Goal: Navigation & Orientation: Find specific page/section

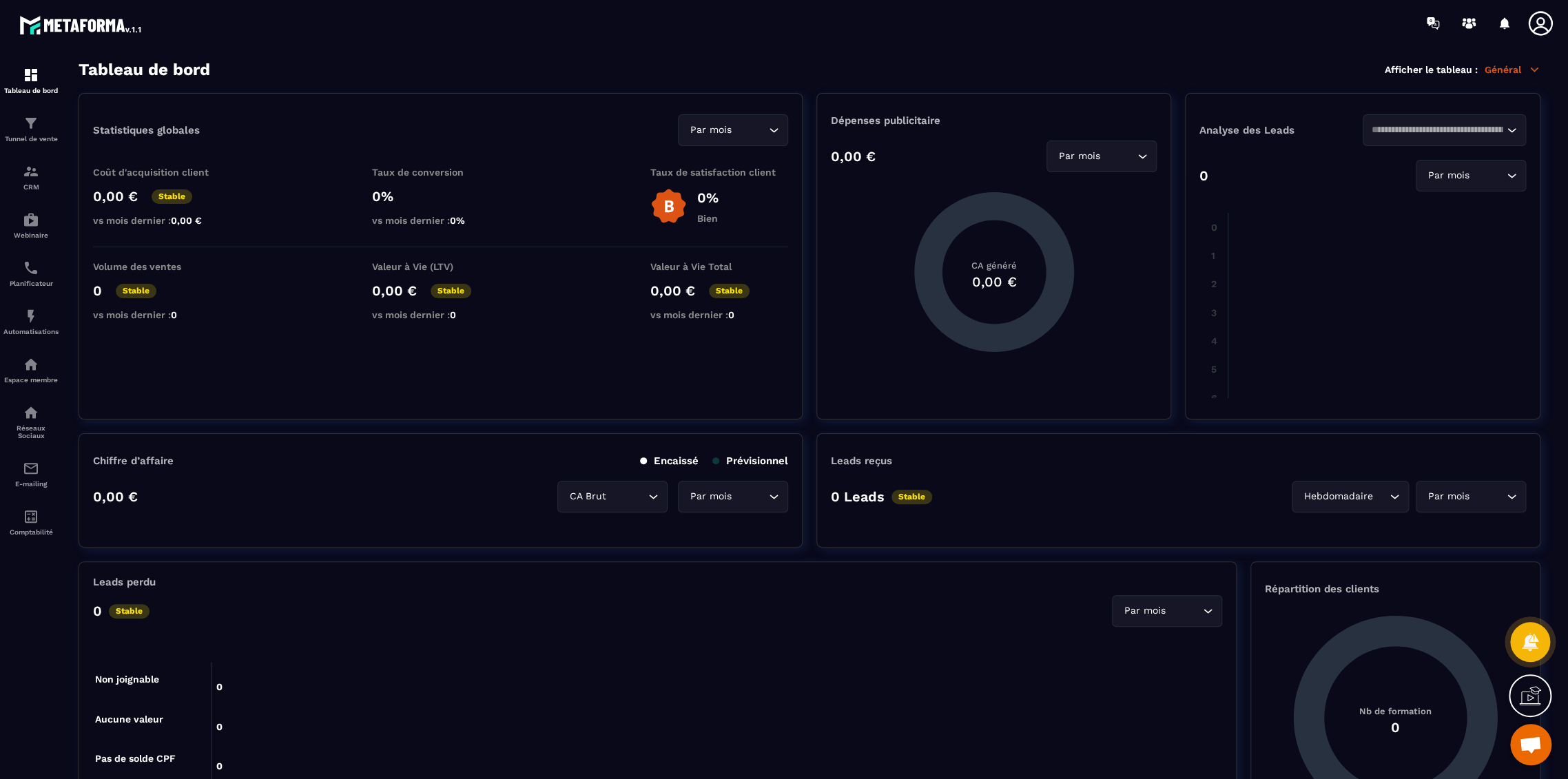
click at [1537, 19] on icon at bounding box center [1540, 23] width 27 height 27
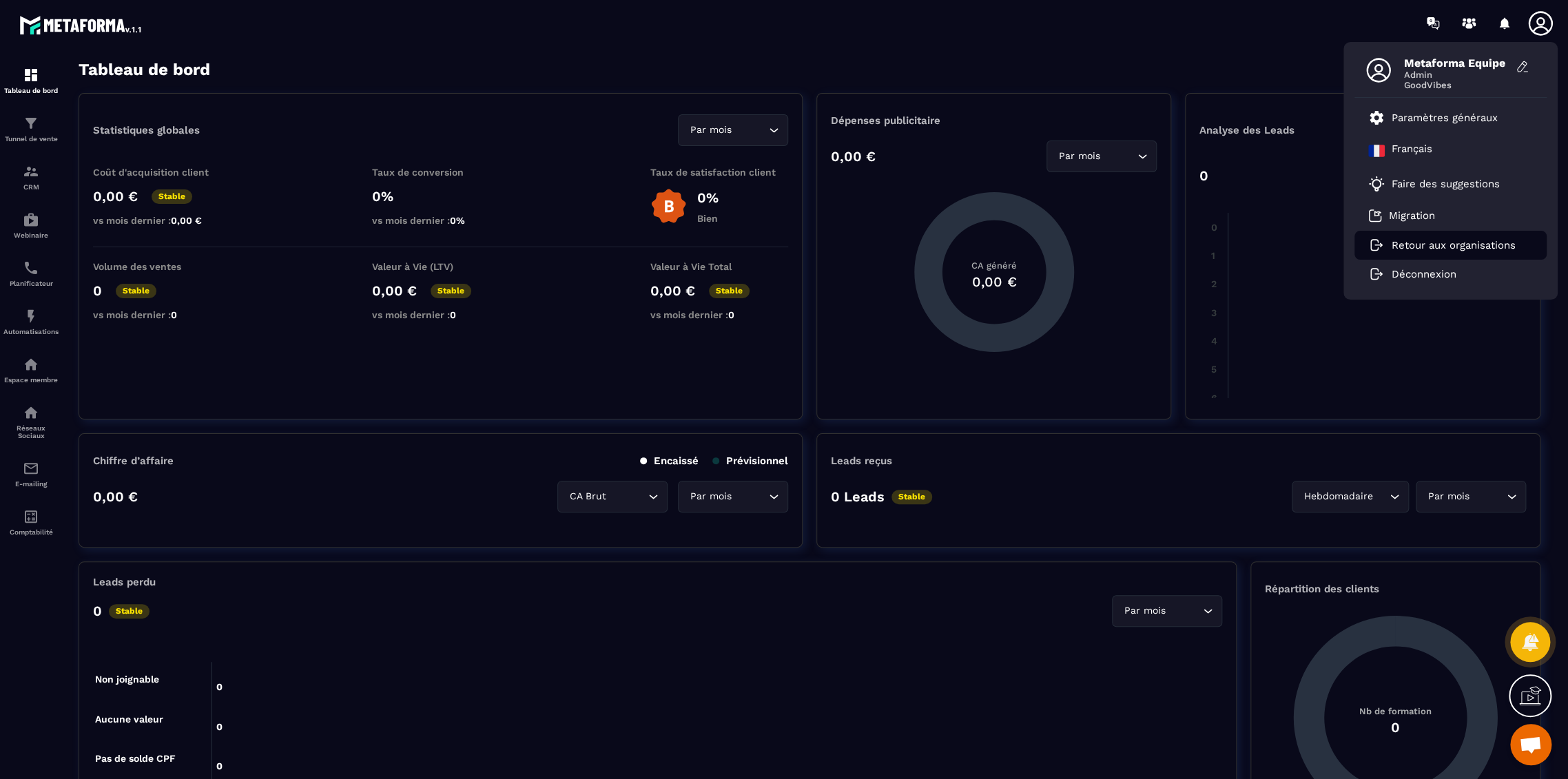
click at [1403, 237] on li "Retour aux organisations" at bounding box center [1450, 245] width 192 height 29
click at [1397, 239] on p "Retour aux organisations" at bounding box center [1453, 245] width 124 height 12
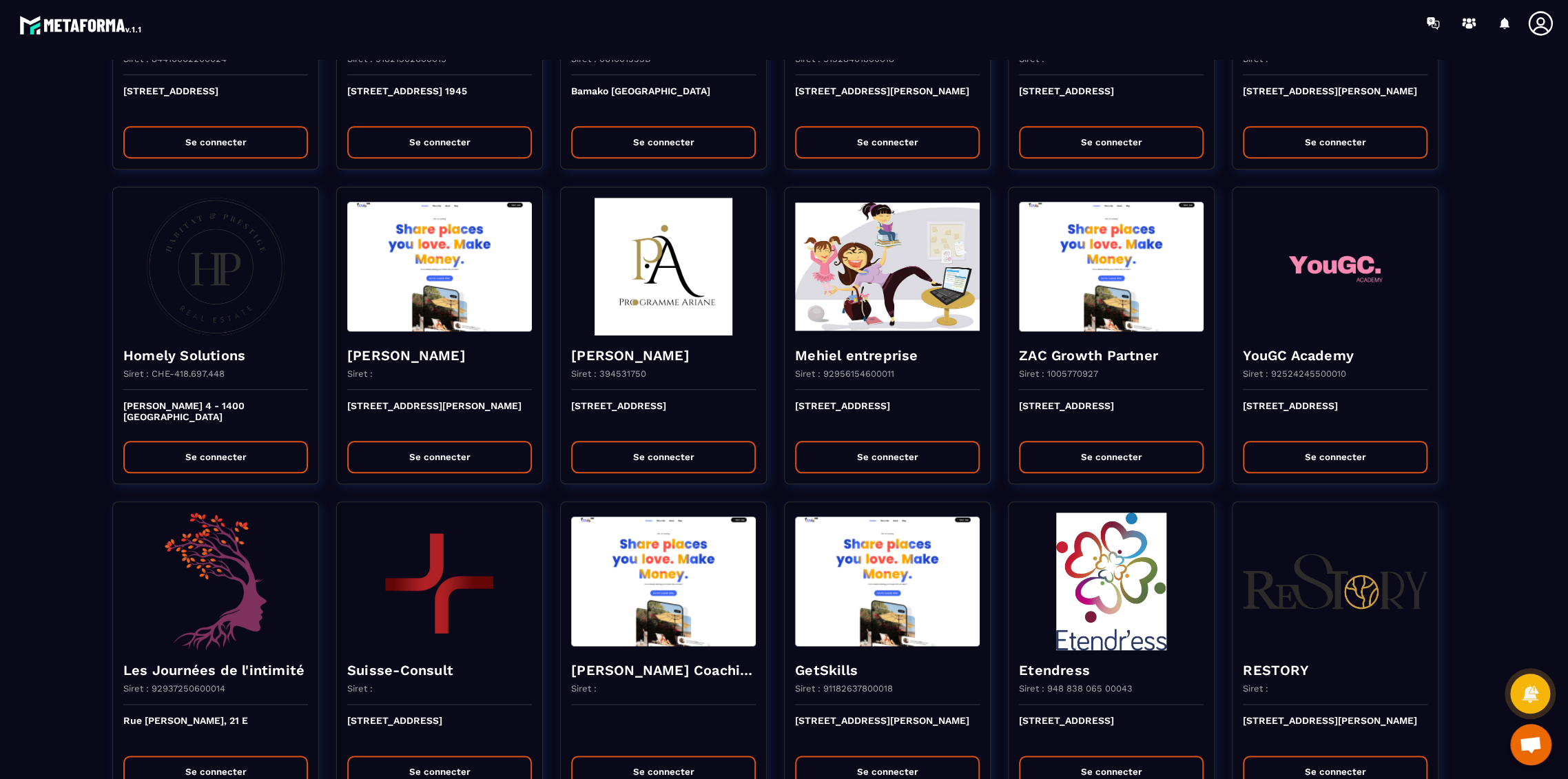
scroll to position [842, 0]
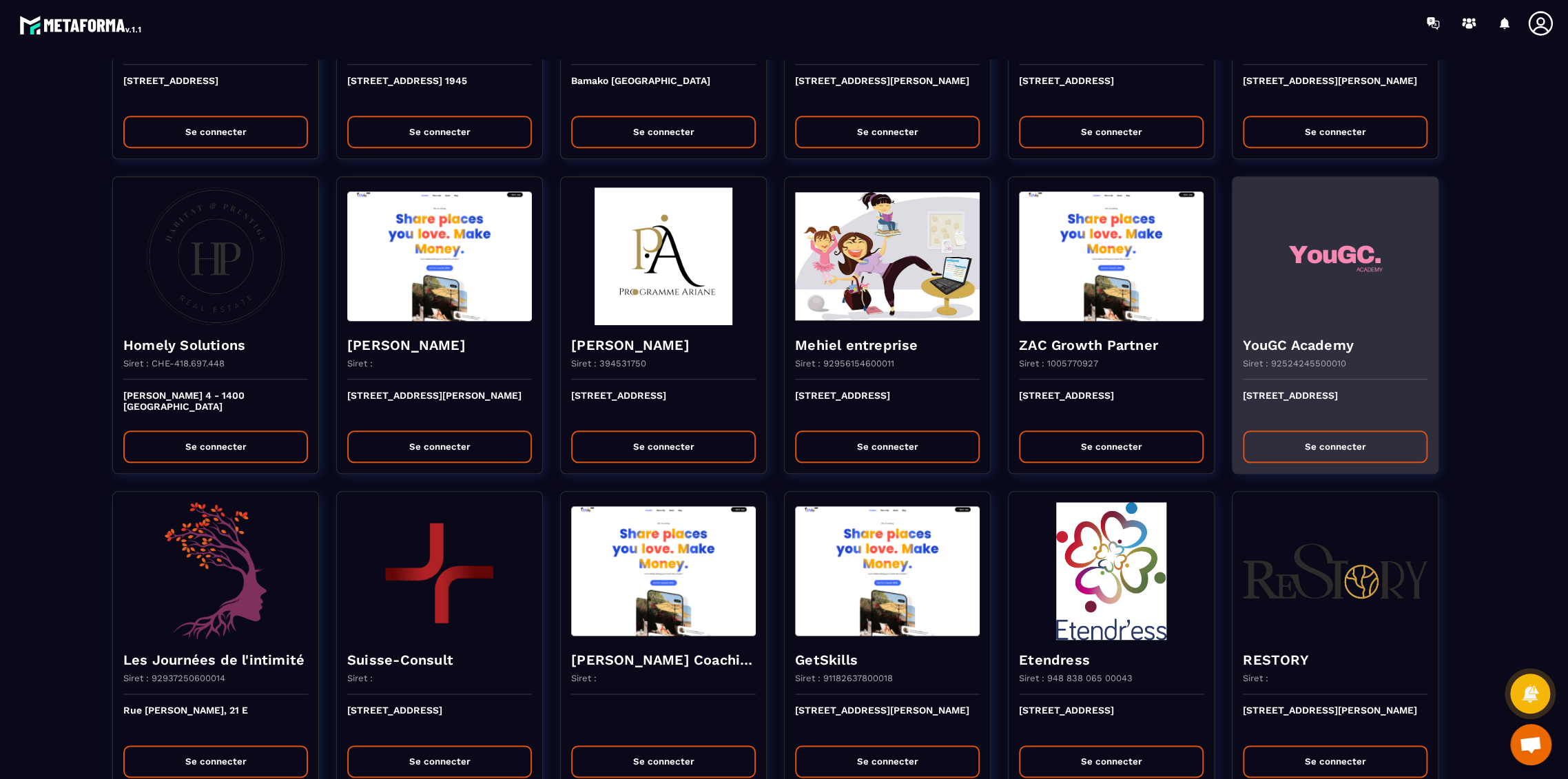
click at [1291, 358] on div "YouGC Academy Siret : 92524245500010" at bounding box center [1334, 352] width 205 height 55
